Goal: Task Accomplishment & Management: Complete application form

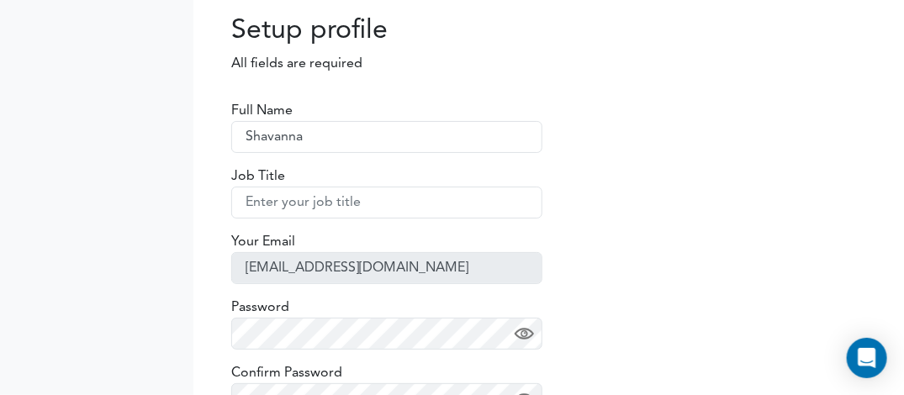
type input "Shavanna"
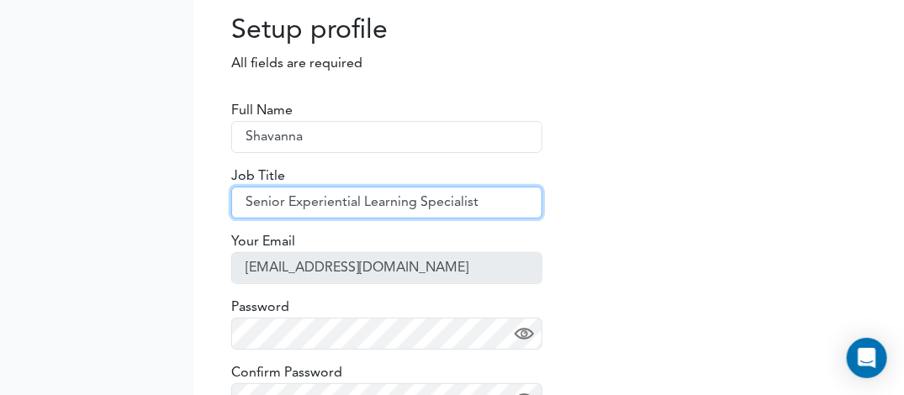
scroll to position [82, 0]
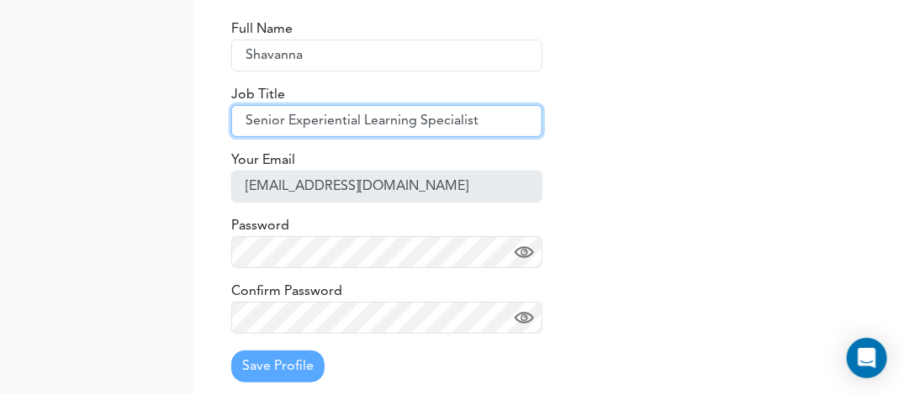
type input "Senior Experiential Learning Specialist"
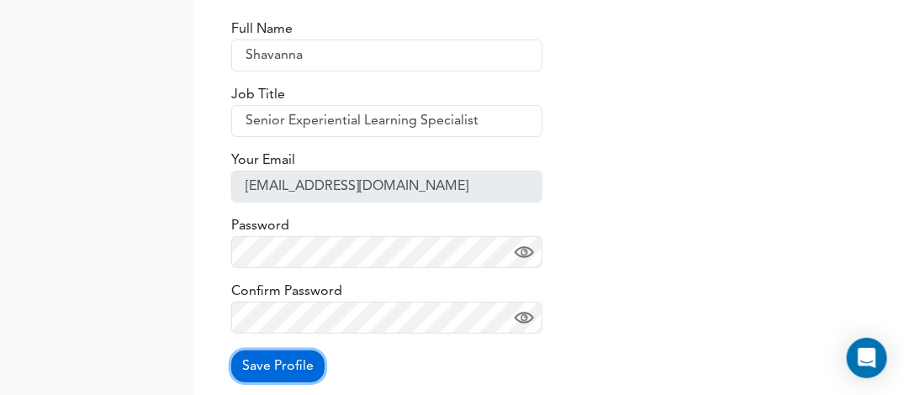
click at [278, 369] on button "Save Profile" at bounding box center [277, 367] width 93 height 32
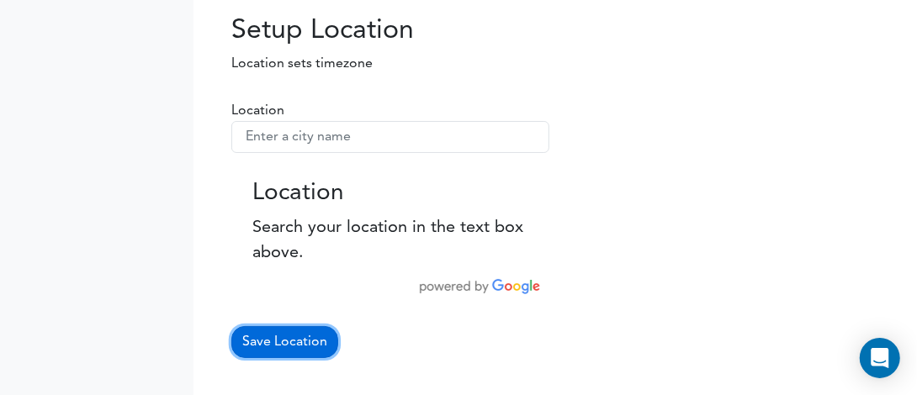
click at [318, 342] on button "Save Location" at bounding box center [284, 342] width 107 height 32
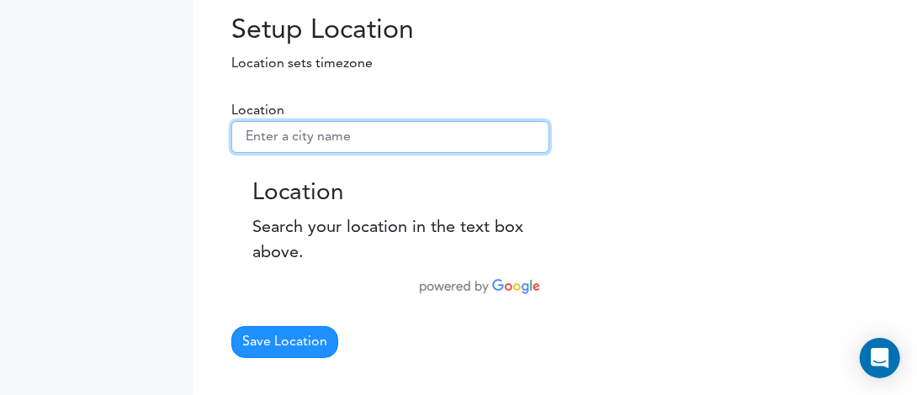
click at [321, 146] on input "text" at bounding box center [390, 137] width 318 height 32
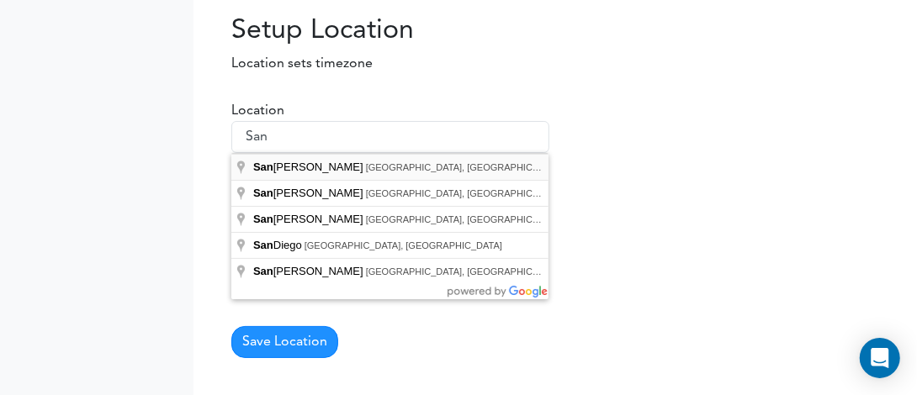
type input "[GEOGRAPHIC_DATA], [GEOGRAPHIC_DATA], [GEOGRAPHIC_DATA]"
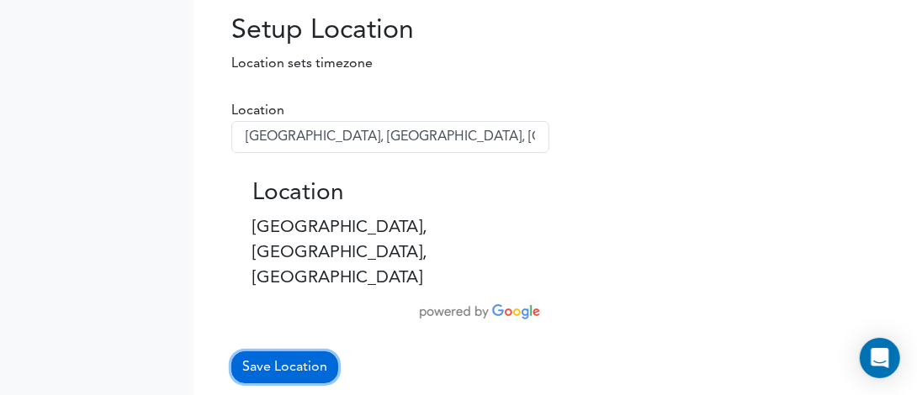
click at [314, 352] on button "Save Location" at bounding box center [284, 368] width 107 height 32
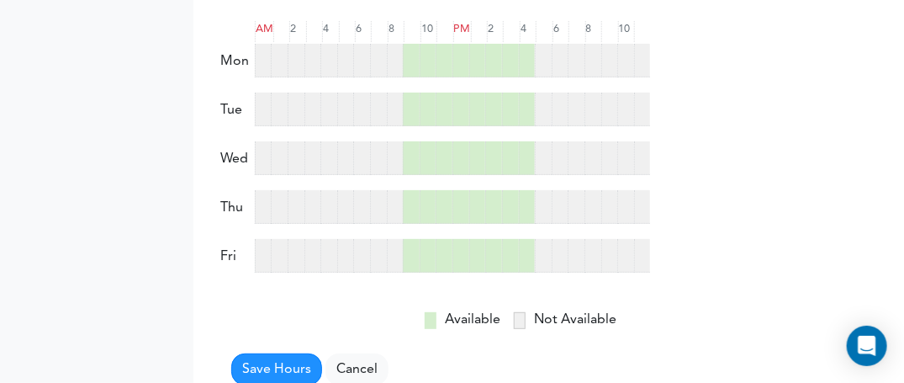
scroll to position [106, 0]
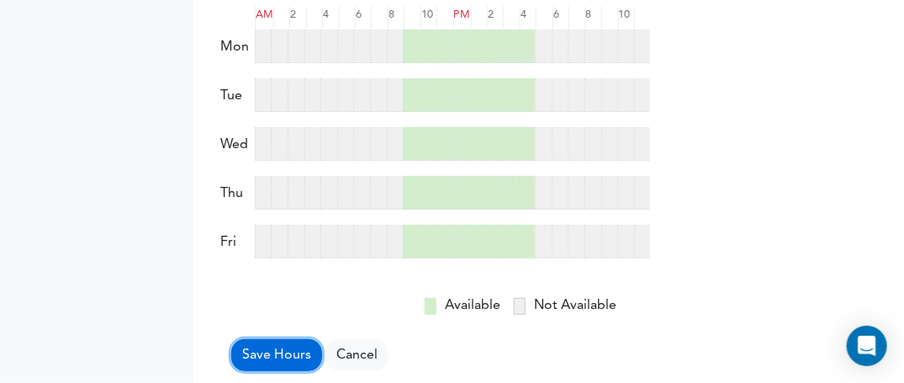
click at [280, 356] on button "Save Hours" at bounding box center [276, 355] width 91 height 32
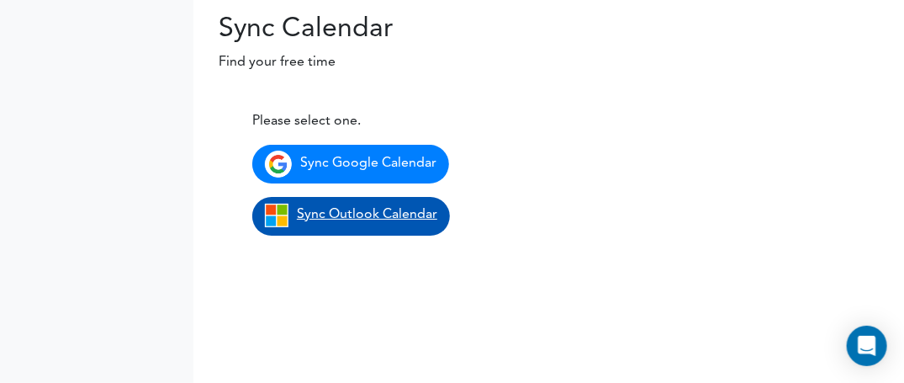
click at [326, 222] on link "Sync Outlook Calendar" at bounding box center [351, 216] width 198 height 39
click at [350, 218] on span "Sync Outlook Calendar" at bounding box center [367, 214] width 140 height 13
